Goal: Task Accomplishment & Management: Complete application form

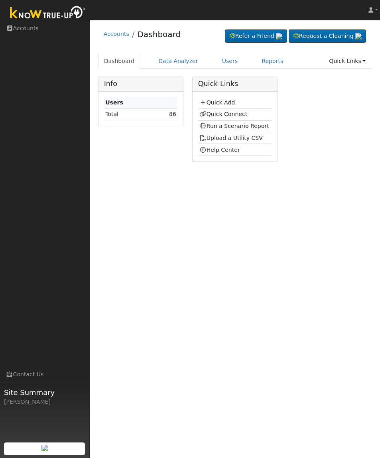
click at [225, 101] on link "Quick Add" at bounding box center [216, 102] width 35 height 6
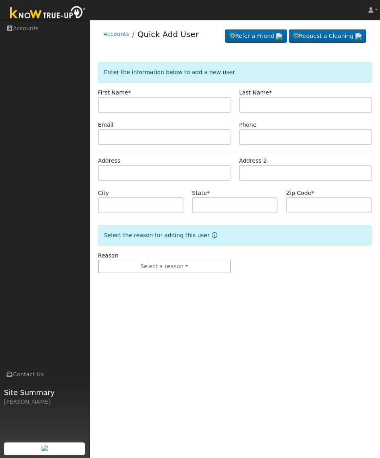
click at [132, 106] on input "text" at bounding box center [164, 105] width 133 height 16
type input "[PERSON_NAME]"
click at [296, 111] on input "text" at bounding box center [305, 105] width 133 height 16
type input "[PERSON_NAME]"
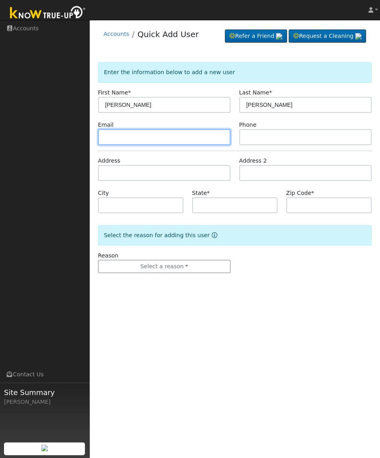
click at [114, 142] on input "text" at bounding box center [164, 137] width 133 height 16
type input "[EMAIL_ADDRESS][DOMAIN_NAME]"
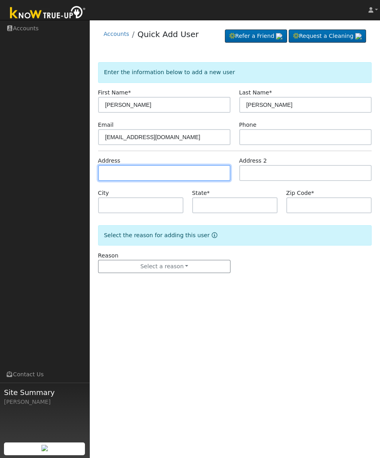
click at [113, 174] on input "text" at bounding box center [164, 173] width 133 height 16
type input "[STREET_ADDRESS]"
type input "Lincoln"
type input "CA"
type input "95648"
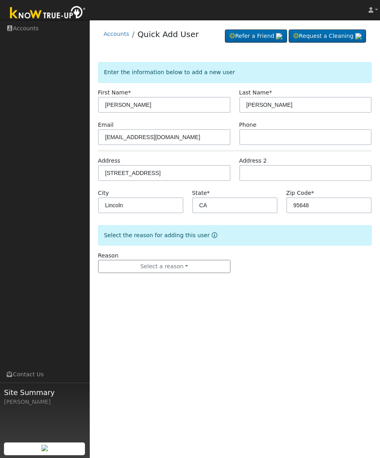
click at [213, 269] on button "Select a reason" at bounding box center [164, 267] width 133 height 14
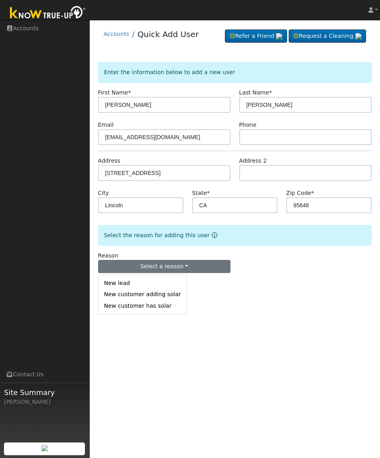
click at [168, 289] on link "New lead" at bounding box center [143, 283] width 88 height 11
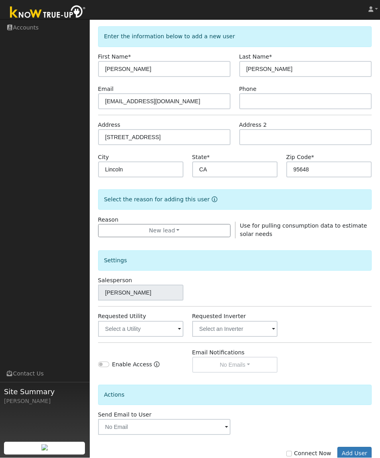
scroll to position [35, 0]
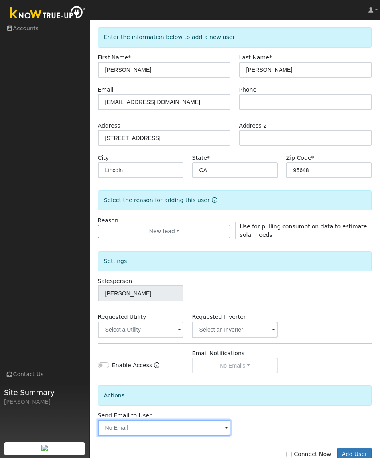
click at [126, 436] on input "text" at bounding box center [164, 428] width 133 height 16
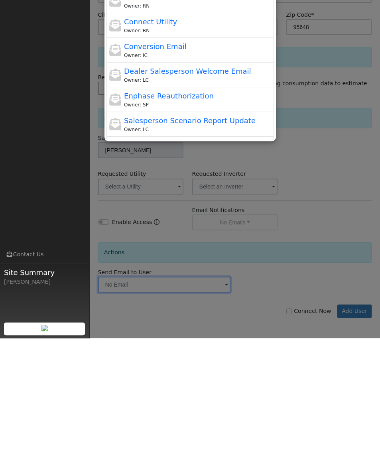
scroll to position [0, 0]
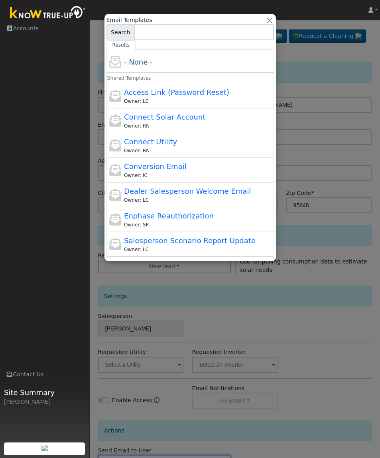
click at [333, 308] on div at bounding box center [190, 229] width 380 height 458
click at [269, 17] on button "button" at bounding box center [269, 20] width 8 height 8
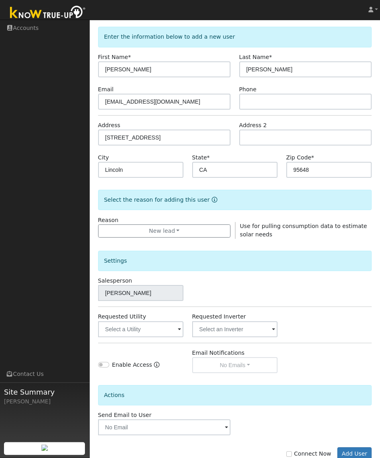
scroll to position [35, 0]
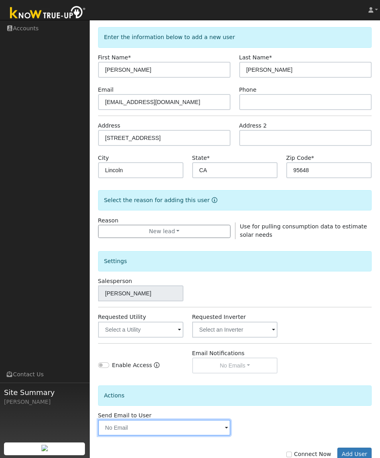
click at [219, 432] on input "text" at bounding box center [164, 428] width 133 height 16
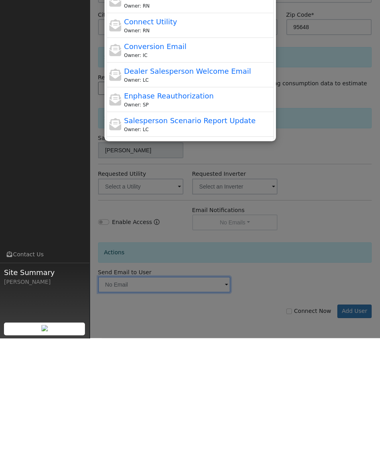
scroll to position [0, 0]
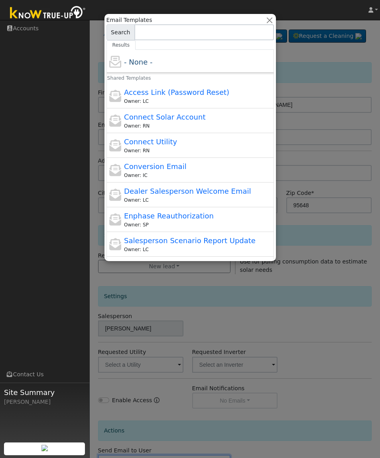
click at [339, 337] on div at bounding box center [190, 229] width 380 height 458
click at [270, 22] on button "button" at bounding box center [269, 20] width 8 height 8
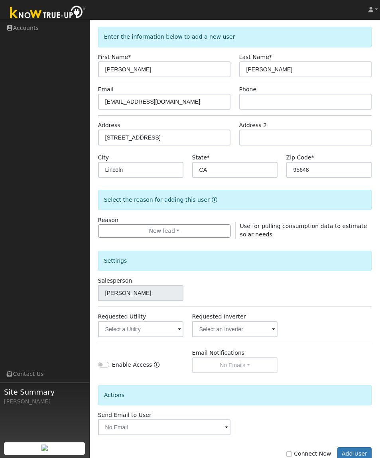
scroll to position [35, 0]
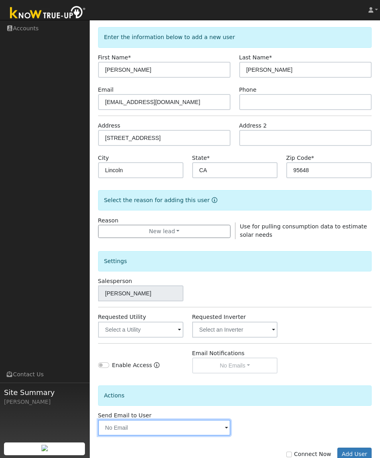
click at [216, 436] on input "text" at bounding box center [164, 428] width 133 height 16
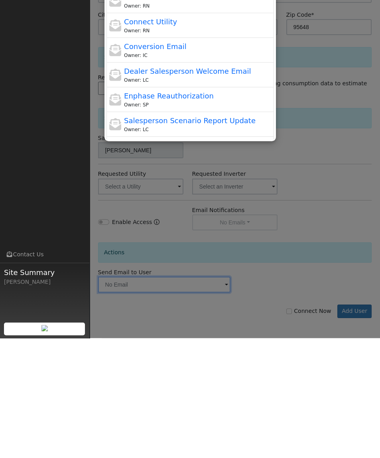
scroll to position [0, 0]
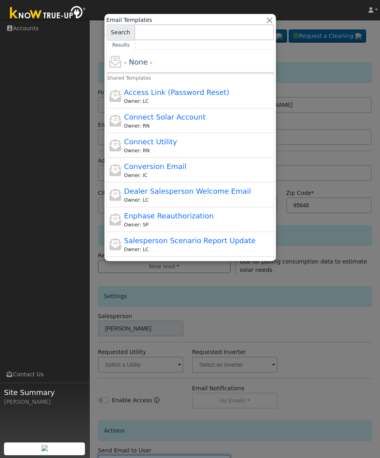
click at [347, 311] on div at bounding box center [190, 229] width 380 height 458
click at [266, 17] on button "button" at bounding box center [269, 20] width 8 height 8
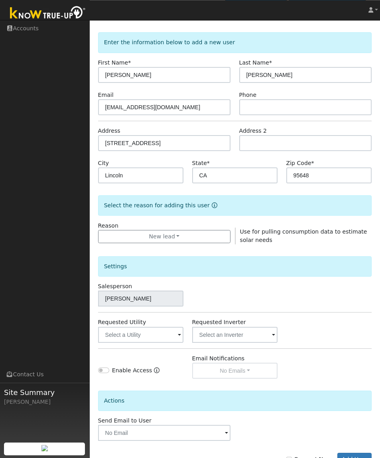
scroll to position [34, 0]
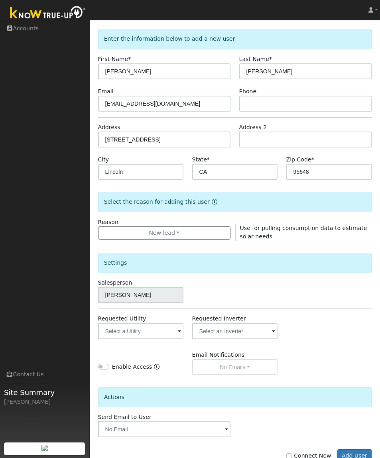
click at [292, 458] on input "Connect Now" at bounding box center [289, 456] width 6 height 6
checkbox input "true"
click at [356, 458] on button "Add User" at bounding box center [354, 456] width 35 height 14
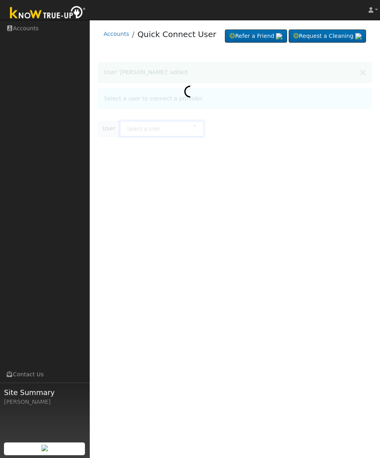
type input "[PERSON_NAME]"
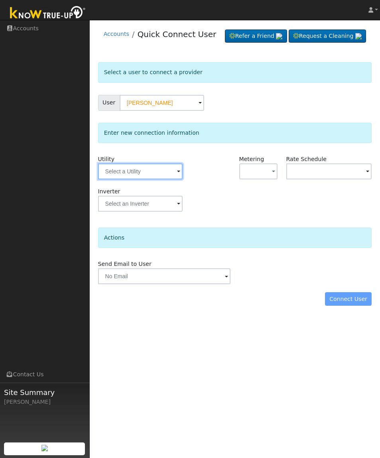
click at [122, 179] on input "text" at bounding box center [140, 172] width 85 height 16
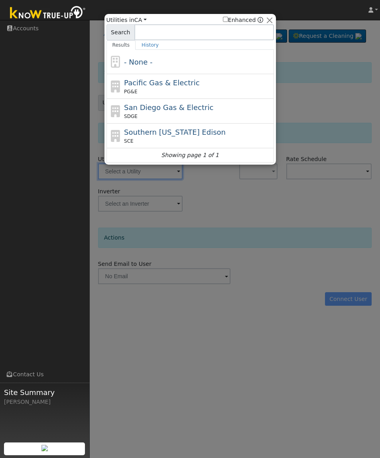
click at [233, 93] on div "PG&E" at bounding box center [198, 91] width 148 height 7
type input "PG&E"
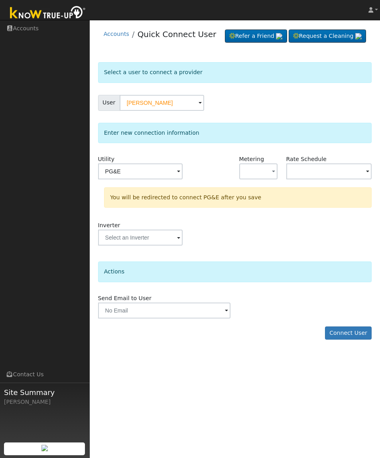
click at [264, 179] on button "button" at bounding box center [258, 172] width 39 height 16
click at [280, 219] on link "NBT" at bounding box center [267, 212] width 55 height 11
click at [336, 179] on input "text" at bounding box center [329, 172] width 86 height 16
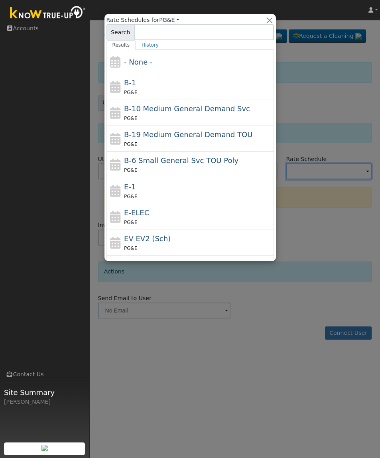
click at [212, 219] on div "PG&E" at bounding box center [198, 222] width 148 height 8
type input "E-ELEC"
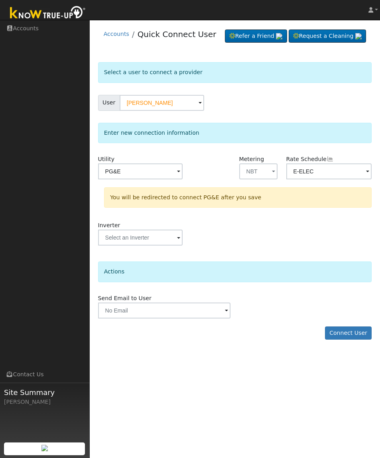
click at [355, 340] on button "Connect User" at bounding box center [348, 334] width 47 height 14
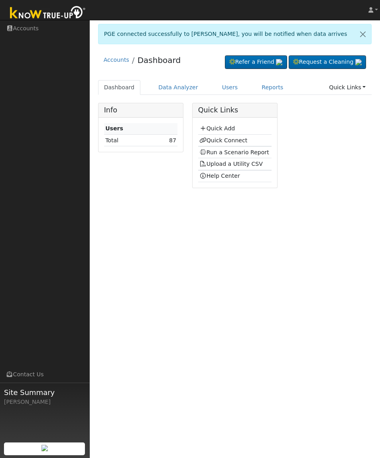
click at [230, 132] on link "Quick Add" at bounding box center [216, 128] width 35 height 6
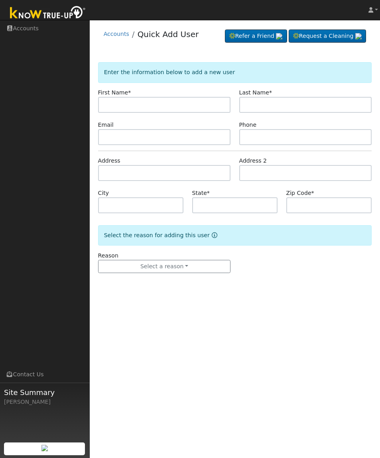
click at [110, 101] on input "text" at bounding box center [164, 105] width 133 height 16
type input "Frank"
click at [301, 104] on input "text" at bounding box center [305, 105] width 133 height 16
type input "Nichols"
click at [118, 136] on input "text" at bounding box center [164, 137] width 133 height 16
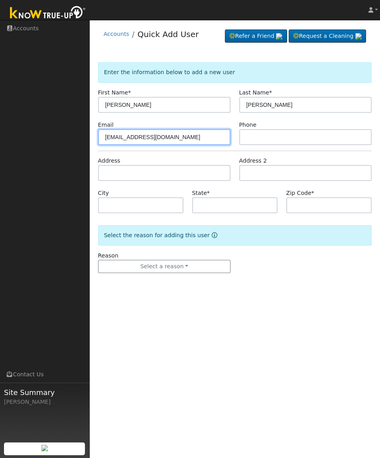
type input "Na@loomishouse.com"
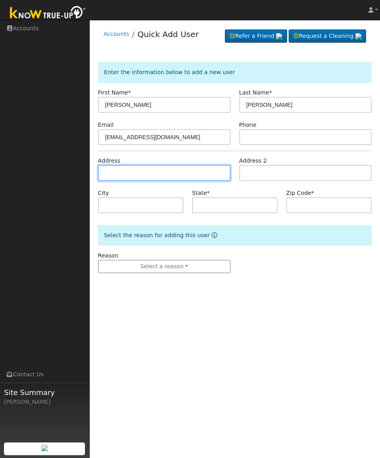
click at [193, 177] on input "text" at bounding box center [164, 173] width 133 height 16
type input "4"
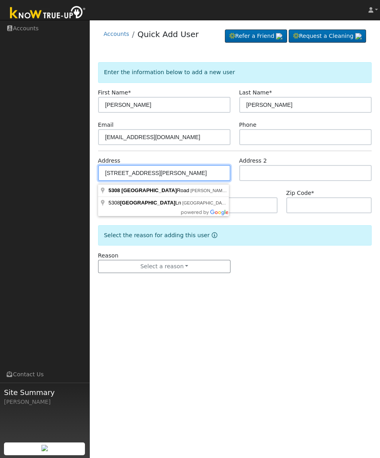
type input "5308 Citrus Colony Road"
type input "Loomis"
type input "CA"
type input "95650"
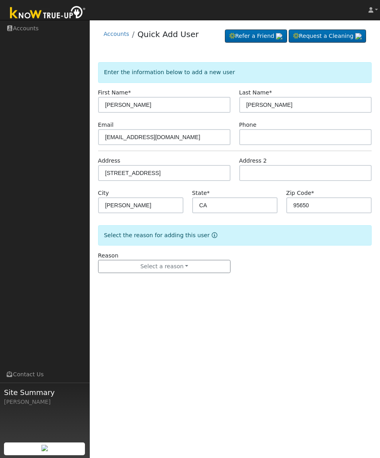
click at [206, 274] on button "Select a reason" at bounding box center [164, 267] width 133 height 14
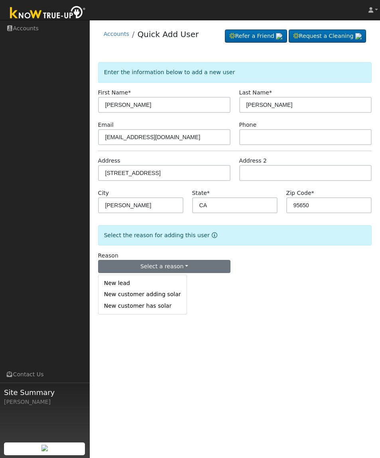
click at [164, 288] on link "New lead" at bounding box center [143, 283] width 88 height 11
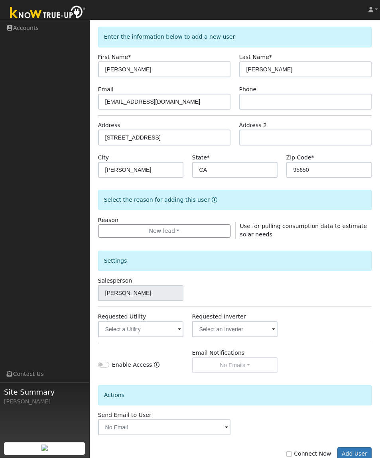
scroll to position [35, 0]
click at [292, 457] on input "Connect Now" at bounding box center [289, 455] width 6 height 6
checkbox input "true"
click at [110, 338] on input "text" at bounding box center [141, 330] width 86 height 16
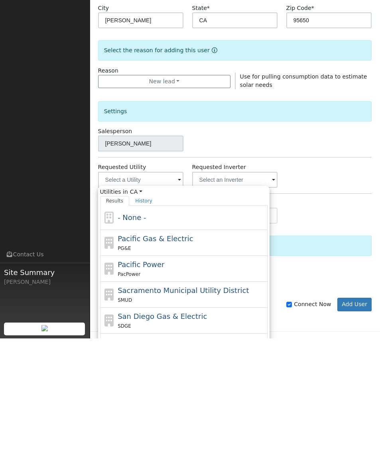
click at [133, 355] on span "Pacific Gas & Electric" at bounding box center [155, 359] width 75 height 8
type input "Pacific Gas & Electric"
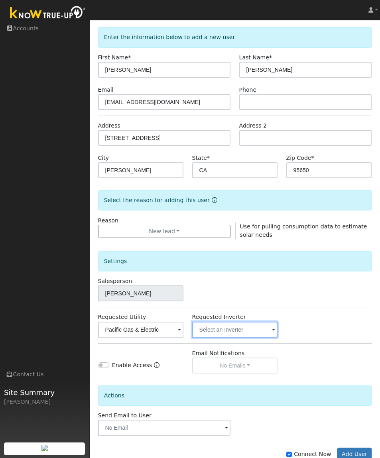
click at [262, 338] on input "text" at bounding box center [235, 330] width 86 height 16
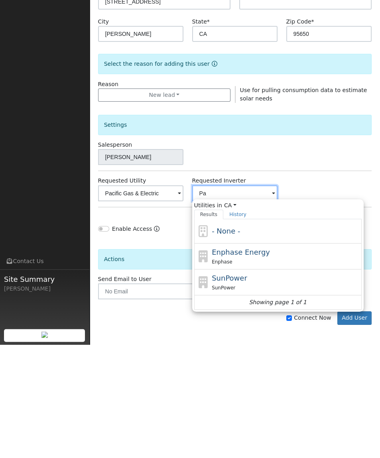
type input "P"
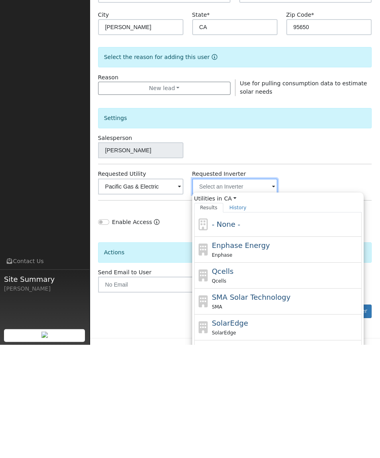
click at [268, 292] on input "text" at bounding box center [235, 300] width 86 height 16
click at [264, 292] on input "text" at bounding box center [235, 300] width 86 height 16
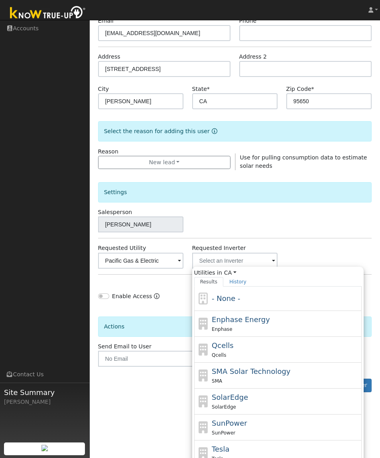
click at [159, 289] on div "Enable Access" at bounding box center [141, 292] width 94 height 24
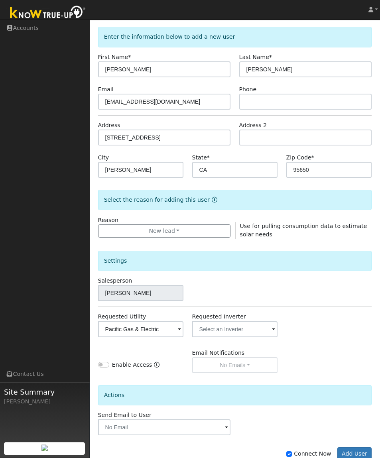
scroll to position [35, 0]
click at [359, 458] on button "Add User" at bounding box center [354, 455] width 35 height 14
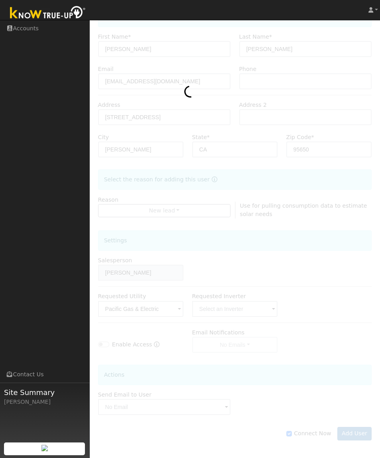
scroll to position [0, 0]
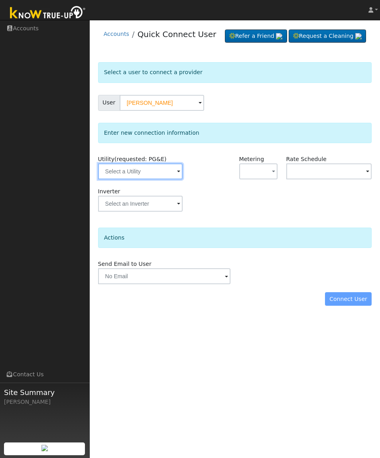
click at [117, 179] on input "text" at bounding box center [140, 172] width 85 height 16
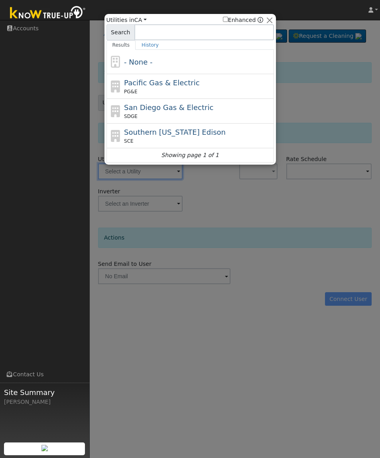
click at [152, 87] on span "Pacific Gas & Electric" at bounding box center [161, 83] width 75 height 8
type input "PG&E"
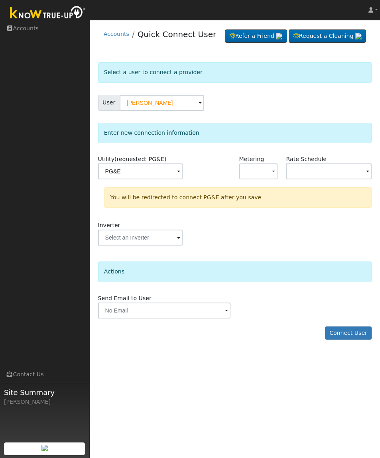
click at [267, 179] on button "button" at bounding box center [258, 172] width 39 height 16
click at [273, 219] on link "NBT" at bounding box center [267, 212] width 55 height 11
click at [339, 179] on input "text" at bounding box center [329, 172] width 86 height 16
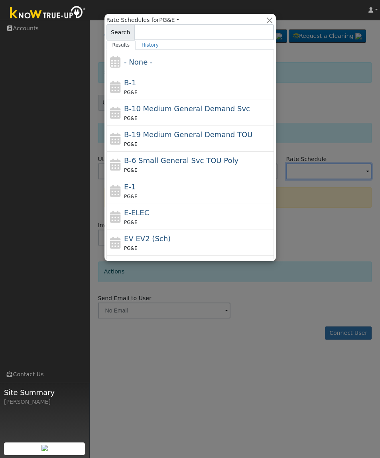
click at [237, 215] on div "E-ELEC PG&E" at bounding box center [198, 216] width 148 height 19
type input "E-ELEC"
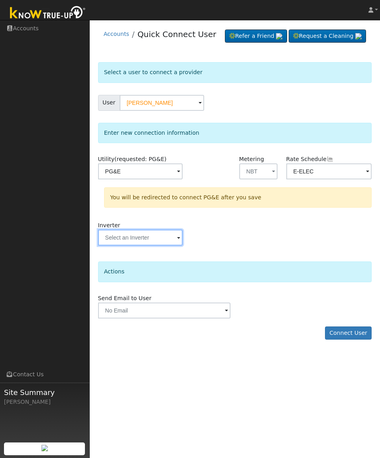
click at [104, 246] on input "text" at bounding box center [140, 238] width 85 height 16
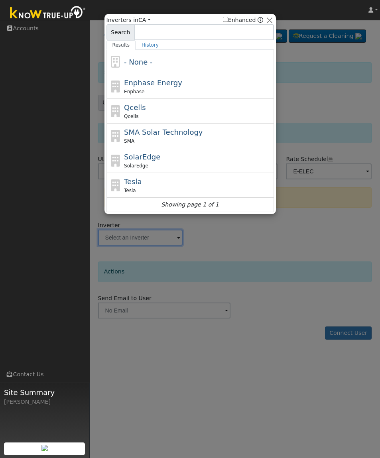
click at [333, 263] on div at bounding box center [190, 229] width 380 height 458
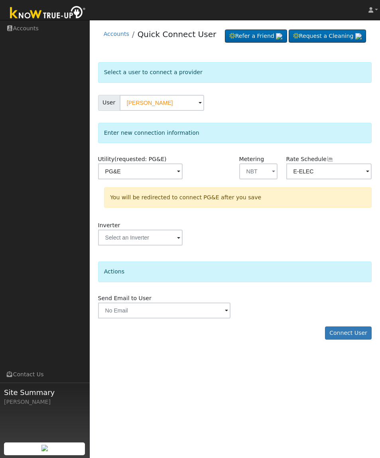
click at [344, 340] on button "Connect User" at bounding box center [348, 334] width 47 height 14
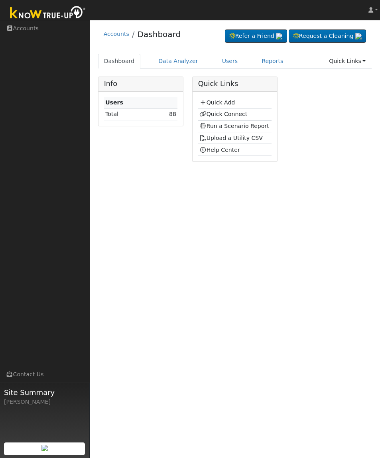
click at [224, 102] on link "Quick Add" at bounding box center [216, 102] width 35 height 6
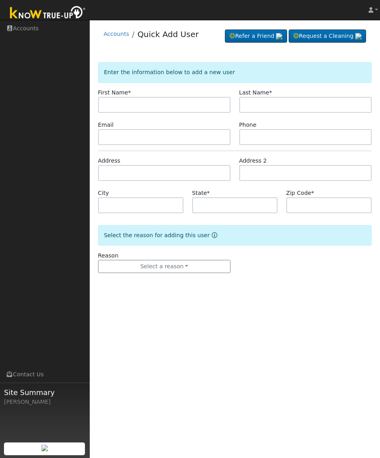
click at [108, 108] on input "text" at bounding box center [164, 105] width 133 height 16
type input "F"
type input "[PERSON_NAME]"
click at [302, 111] on input "text" at bounding box center [305, 105] width 133 height 16
type input "Franky"
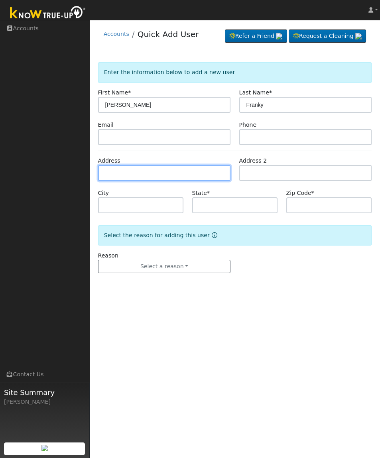
click at [112, 175] on input "text" at bounding box center [164, 173] width 133 height 16
type input "[STREET_ADDRESS]"
type input "[PERSON_NAME]"
type input "CA"
type input "95650"
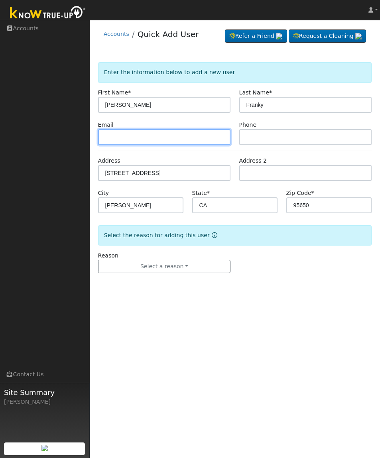
click at [110, 139] on input "text" at bounding box center [164, 137] width 133 height 16
type input "Unknown@loomishouse.com"
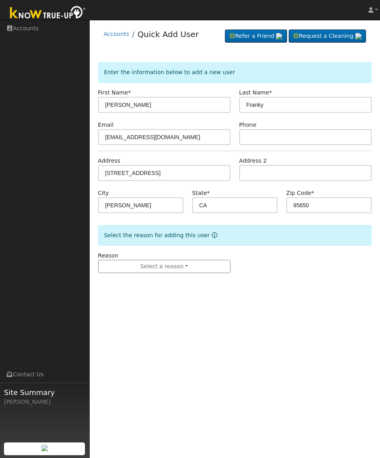
click at [119, 264] on button "Select a reason" at bounding box center [164, 267] width 133 height 14
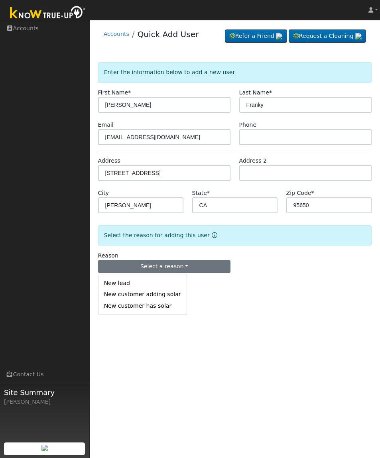
click at [119, 285] on link "New lead" at bounding box center [143, 283] width 88 height 11
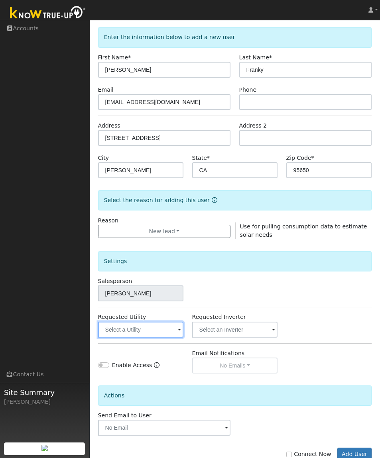
click at [112, 338] on input "text" at bounding box center [141, 330] width 86 height 16
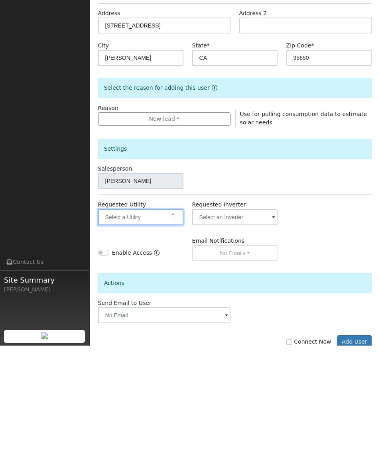
scroll to position [65, 0]
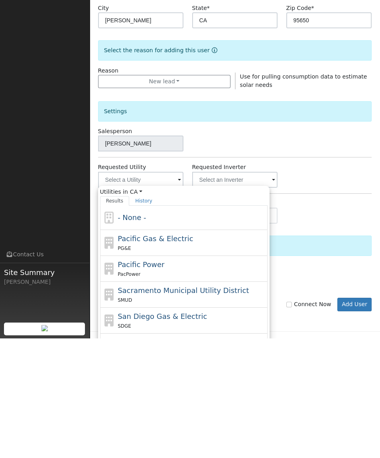
click at [128, 355] on span "Pacific Gas & Electric" at bounding box center [155, 359] width 75 height 8
type input "Pacific Gas & Electric"
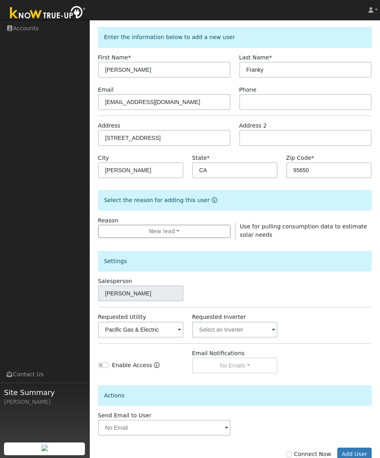
click at [301, 455] on div "Connect Now Add User" at bounding box center [235, 455] width 282 height 14
click at [303, 458] on label "Connect Now" at bounding box center [308, 454] width 45 height 8
click at [292, 457] on input "Connect Now" at bounding box center [289, 455] width 6 height 6
click at [306, 458] on label "Connect Now" at bounding box center [308, 454] width 45 height 8
click at [292, 457] on input "Connect Now" at bounding box center [289, 455] width 6 height 6
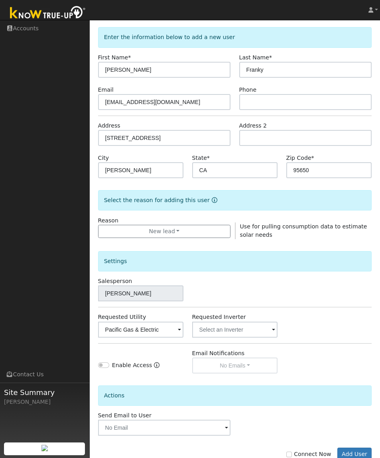
click at [292, 457] on input "Connect Now" at bounding box center [289, 455] width 6 height 6
checkbox input "true"
click at [355, 458] on button "Add User" at bounding box center [354, 455] width 35 height 14
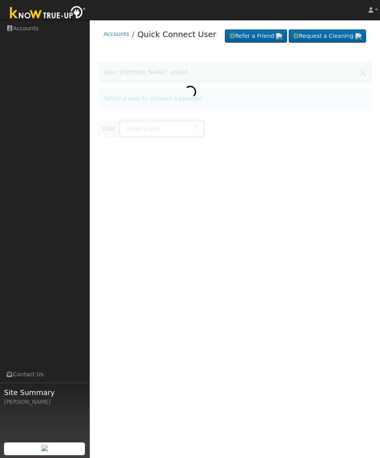
type input "[PERSON_NAME]"
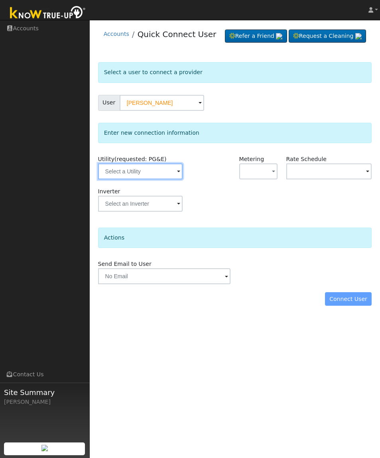
click at [120, 179] on input "text" at bounding box center [140, 172] width 85 height 16
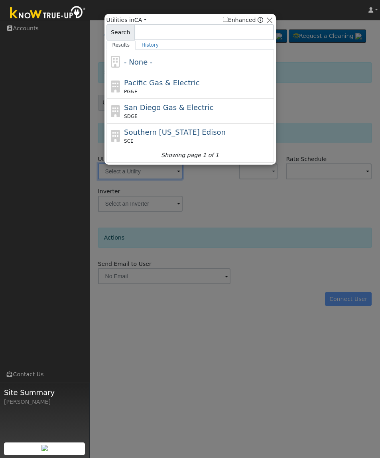
click at [131, 85] on span "Pacific Gas & Electric" at bounding box center [161, 83] width 75 height 8
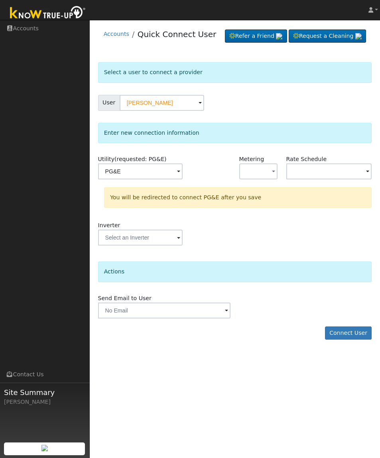
type input "PG&E"
click at [274, 179] on button "button" at bounding box center [258, 172] width 39 height 16
click at [271, 219] on link "NBT" at bounding box center [267, 212] width 55 height 11
click at [359, 179] on input "text" at bounding box center [329, 172] width 86 height 16
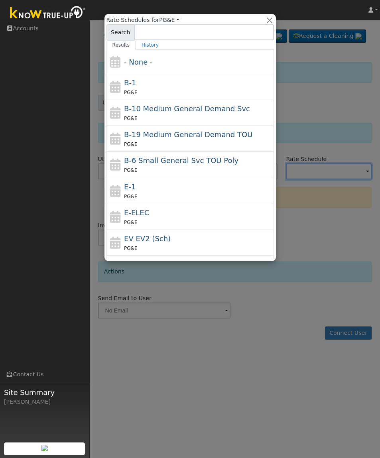
click at [125, 218] on div "PG&E" at bounding box center [198, 222] width 148 height 8
type input "E-ELEC"
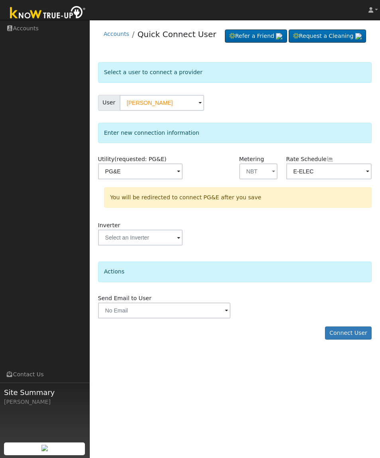
click at [353, 340] on button "Connect User" at bounding box center [348, 334] width 47 height 14
